Goal: Information Seeking & Learning: Learn about a topic

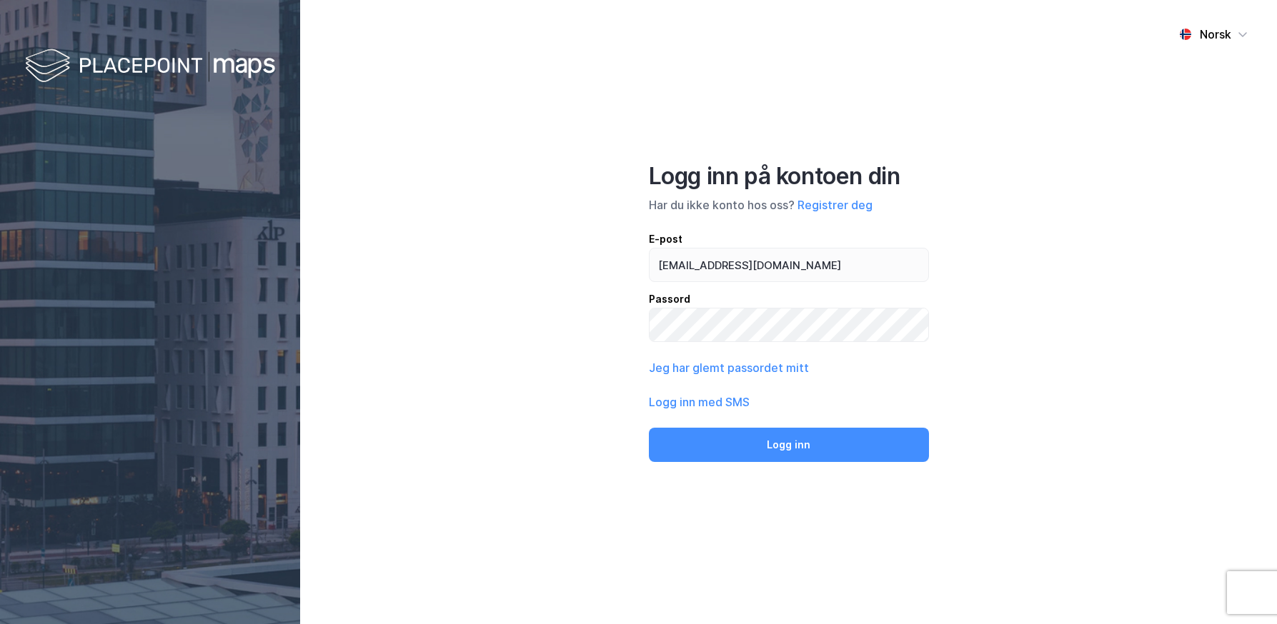
click at [1038, 311] on div "Norsk Logg inn på kontoen din Har du ikke konto hos oss? Registrer deg E-post […" at bounding box center [788, 312] width 977 height 624
click at [837, 444] on button "Logg inn" at bounding box center [789, 445] width 280 height 34
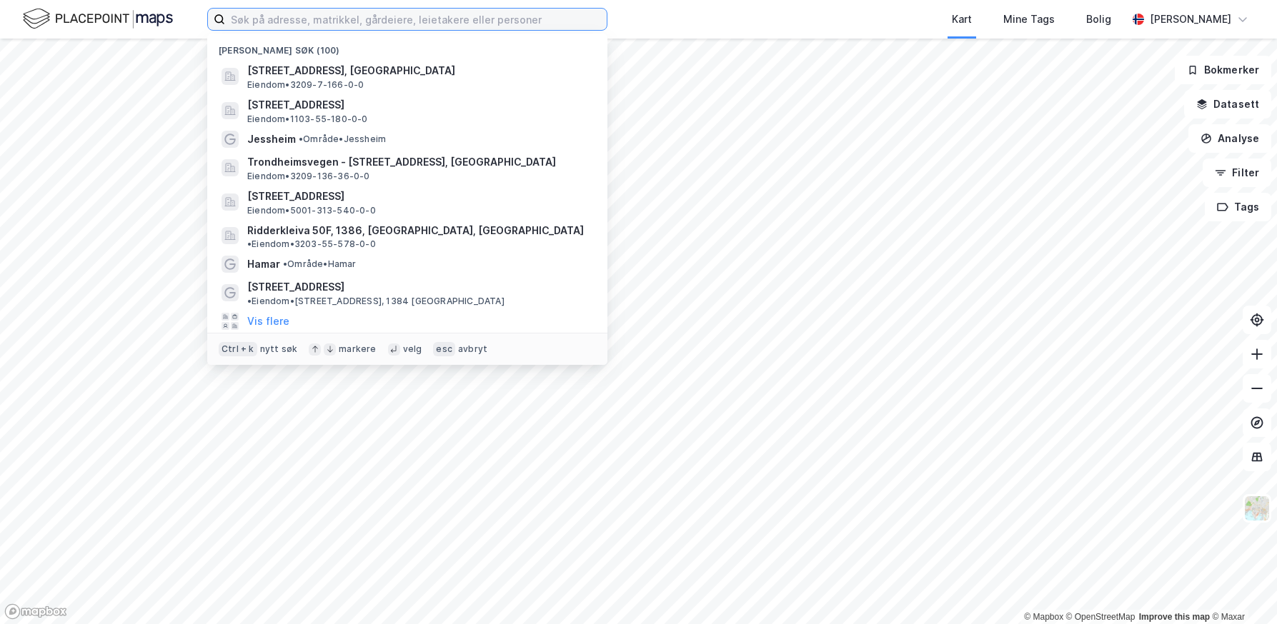
click at [346, 14] on input at bounding box center [416, 19] width 382 height 21
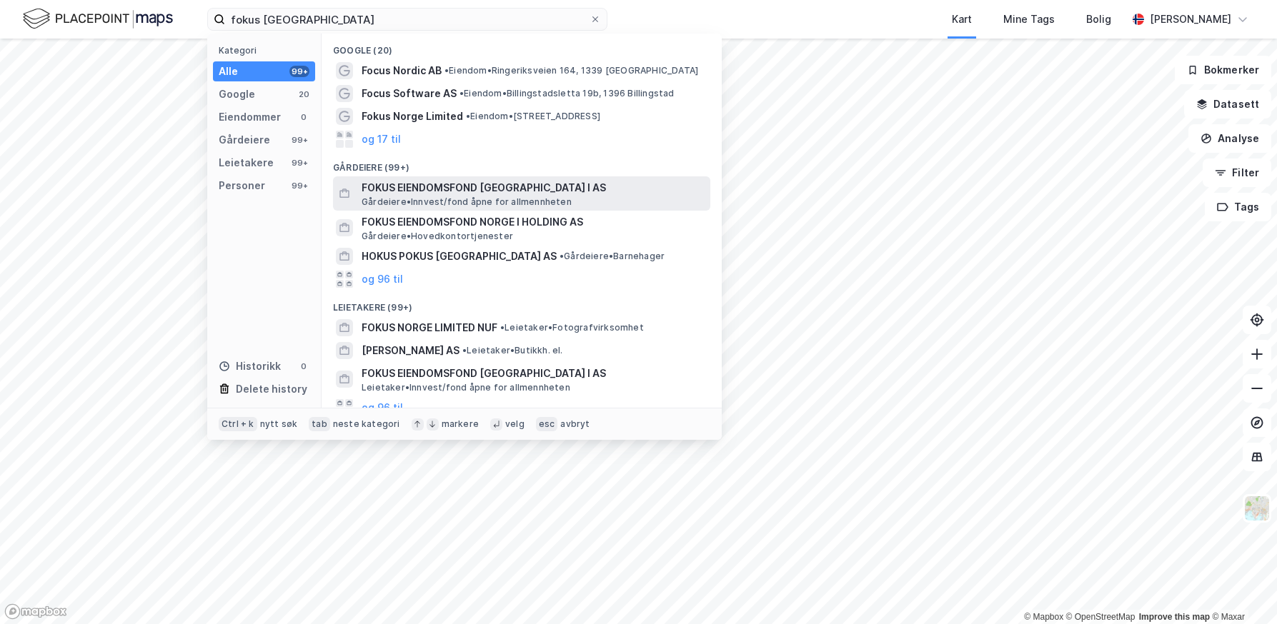
click at [413, 186] on span "FOKUS EIENDOMSFOND [GEOGRAPHIC_DATA] I AS" at bounding box center [532, 187] width 343 height 17
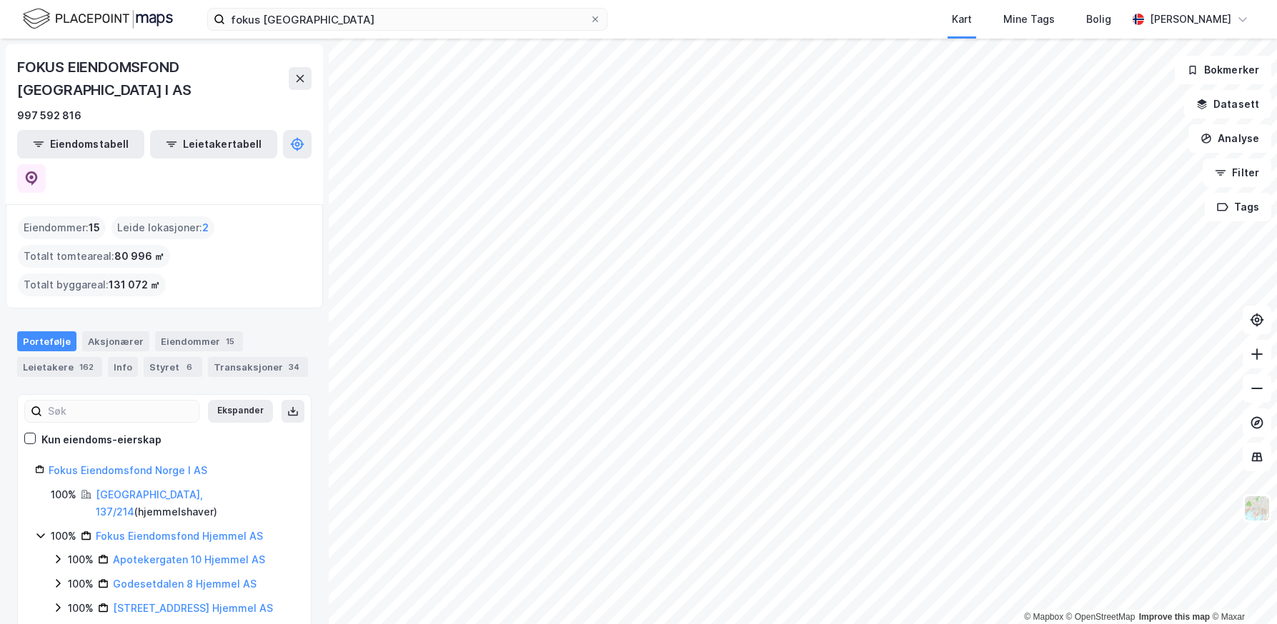
click at [1267, 3] on div "fokus [GEOGRAPHIC_DATA] Kart Mine Tags Bolig [PERSON_NAME]" at bounding box center [638, 19] width 1277 height 39
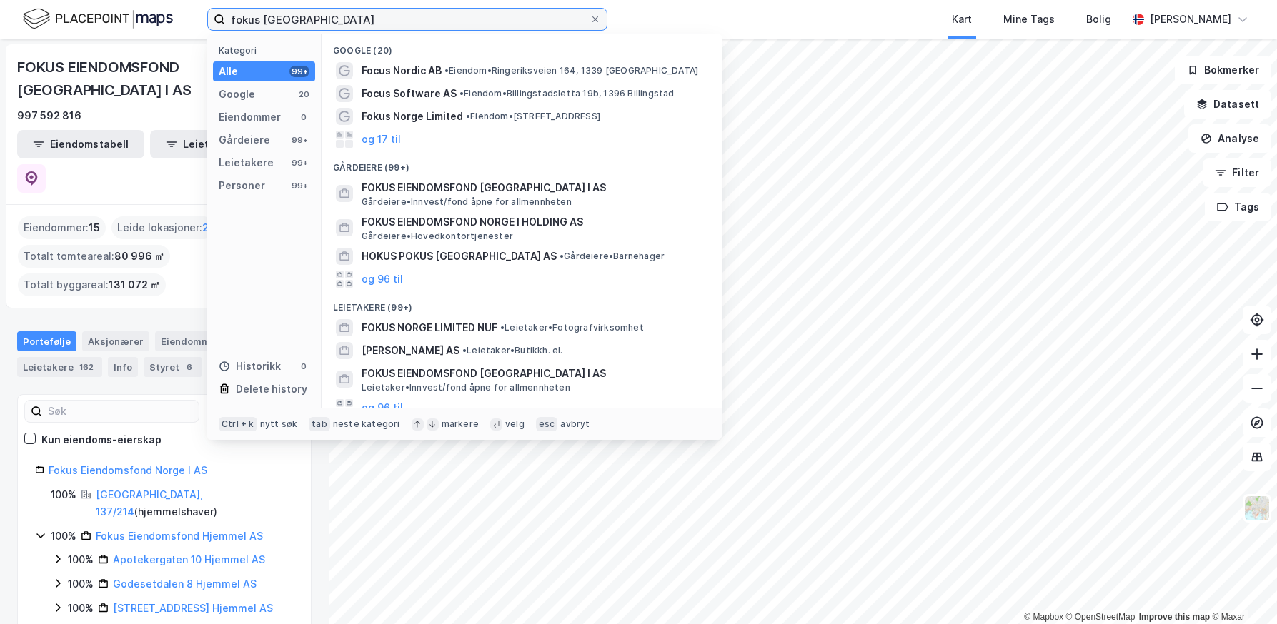
click at [289, 20] on input "fokus [GEOGRAPHIC_DATA]" at bounding box center [407, 19] width 364 height 21
click at [299, 19] on input "fokus [GEOGRAPHIC_DATA]" at bounding box center [407, 19] width 364 height 21
click at [301, 23] on input "fokus [GEOGRAPHIC_DATA]" at bounding box center [407, 19] width 364 height 21
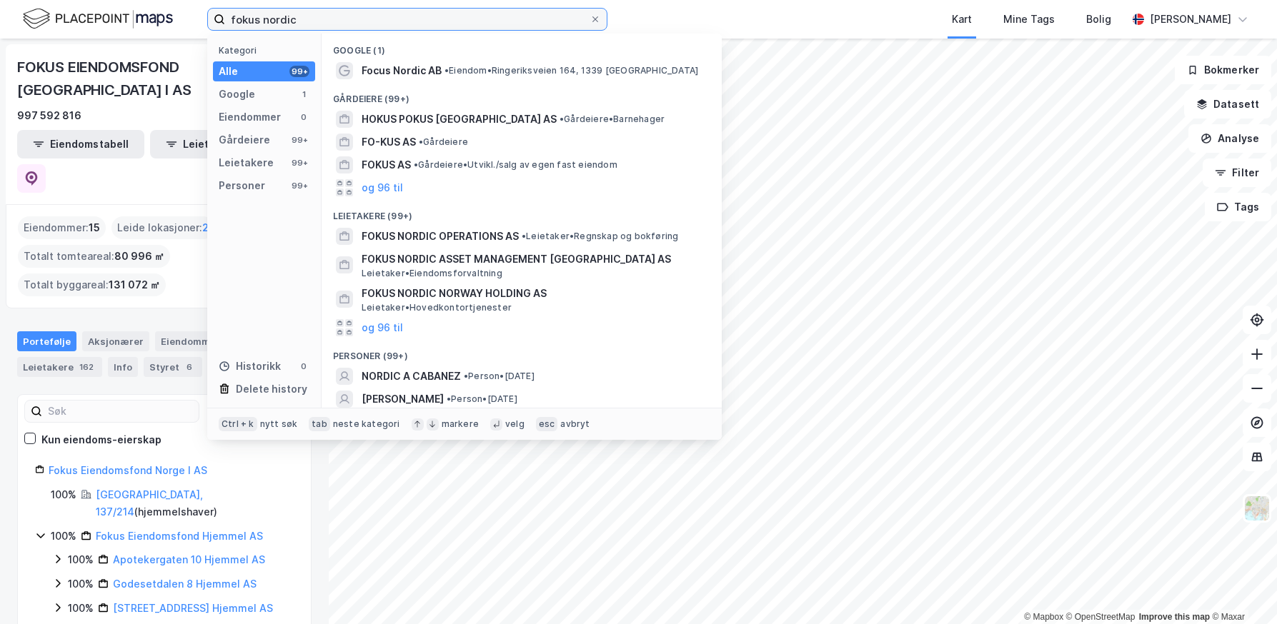
type input "fokus nordic"
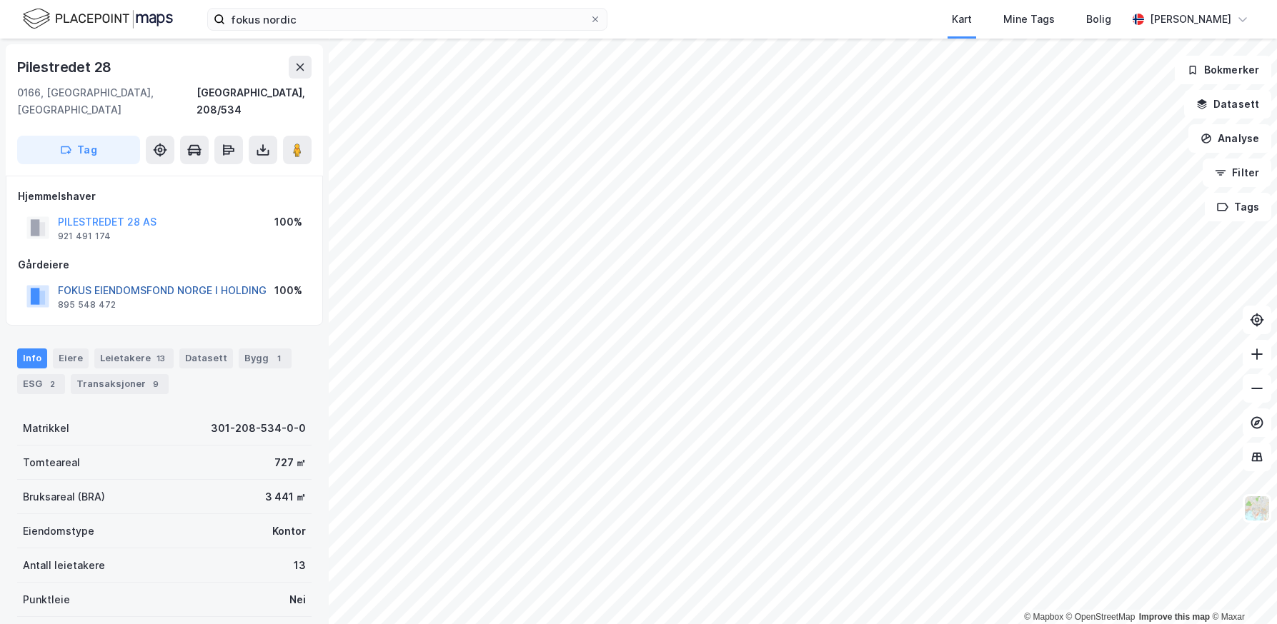
click at [0, 0] on button "FOKUS EIENDOMSFOND NORGE I HOLDING" at bounding box center [0, 0] width 0 height 0
